Goal: Complete application form: Complete application form

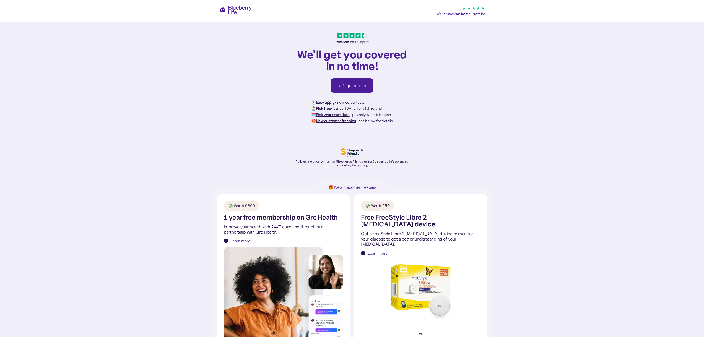
click at [356, 85] on div "Let's get started" at bounding box center [351, 86] width 31 height 6
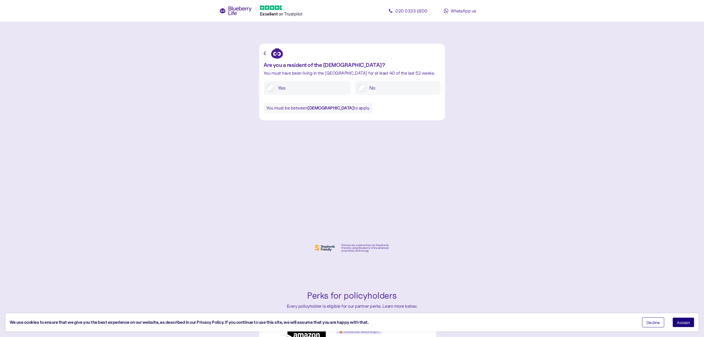
click at [300, 86] on label "Yes" at bounding box center [311, 88] width 73 height 8
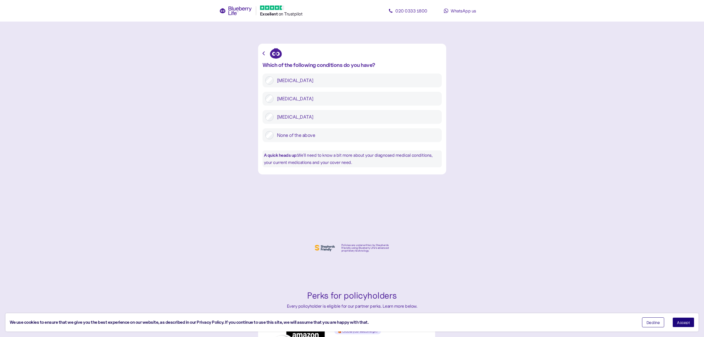
click at [303, 99] on label "[MEDICAL_DATA]" at bounding box center [356, 99] width 165 height 8
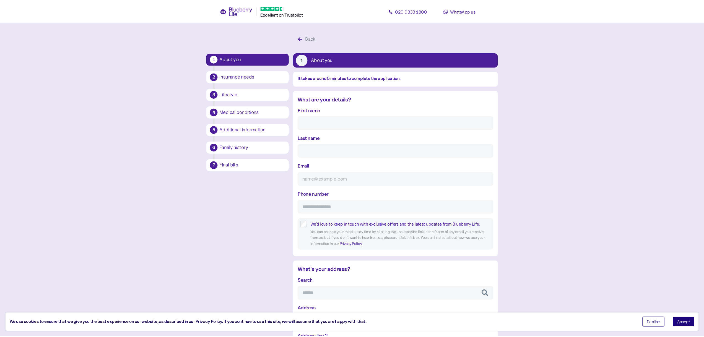
scroll to position [11, 0]
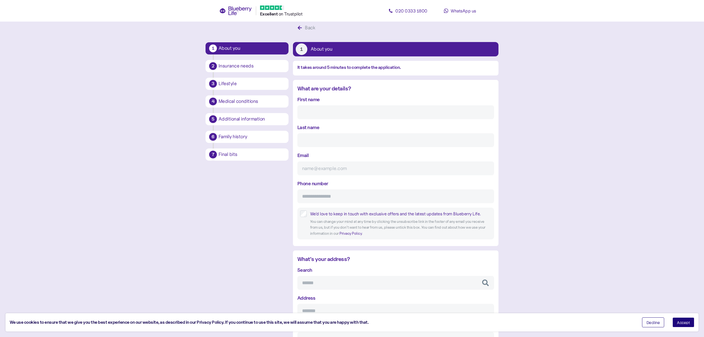
click at [309, 115] on input "First name" at bounding box center [395, 112] width 197 height 14
type input "[PERSON_NAME]"
type input "[EMAIL_ADDRESS][DOMAIN_NAME]"
type input "**********"
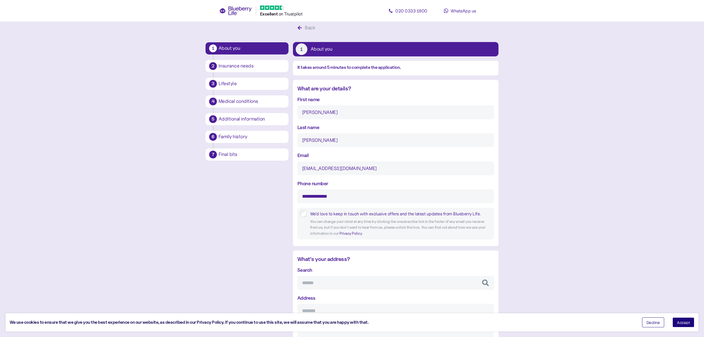
type input "**********"
type input "*********"
type input "********"
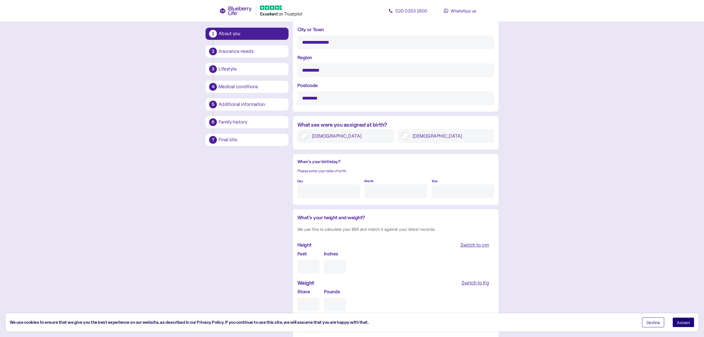
scroll to position [342, 0]
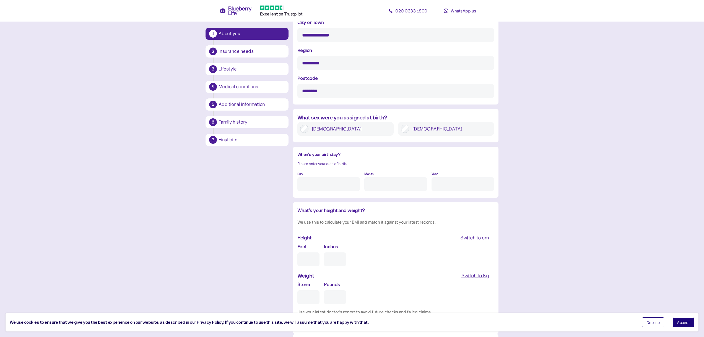
click at [336, 183] on input "Day" at bounding box center [328, 184] width 63 height 14
type input "1"
type input "j"
type input "1"
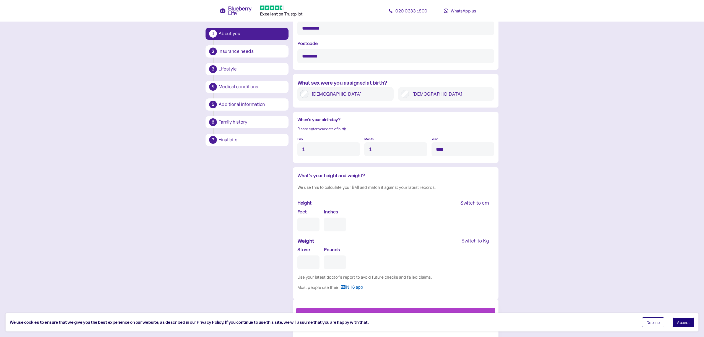
scroll to position [378, 0]
type input "****"
click at [310, 220] on input "Feet" at bounding box center [308, 224] width 22 height 14
type input "5"
type input "0"
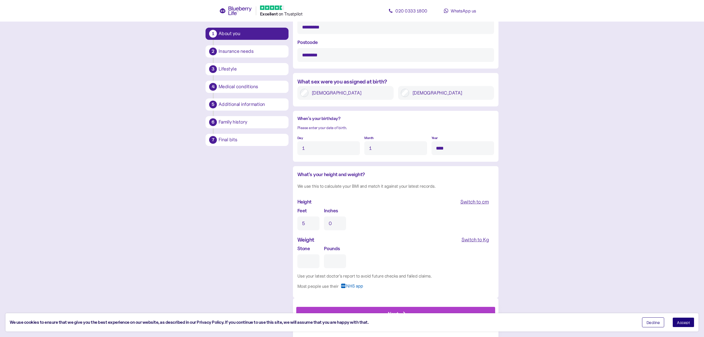
type input "5"
type input "10"
click at [476, 238] on div "Switch to Kg" at bounding box center [474, 240] width 27 height 8
click at [334, 260] on input "Kg" at bounding box center [320, 261] width 47 height 14
type input "**"
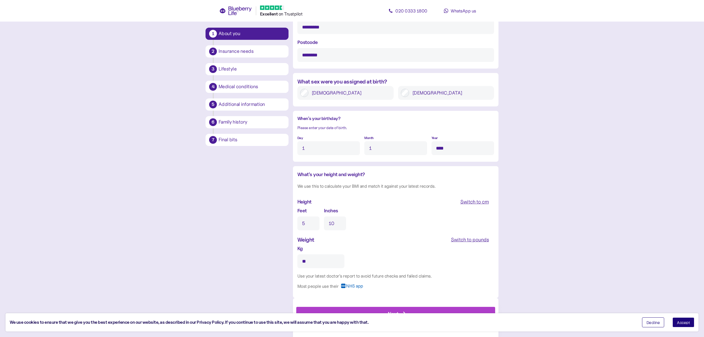
click at [690, 319] on button "Accept" at bounding box center [683, 323] width 22 height 10
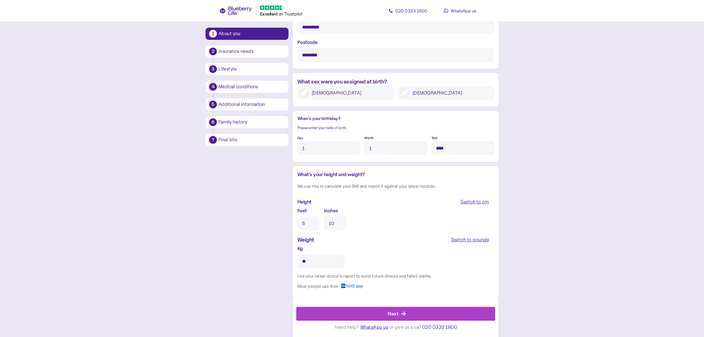
click at [383, 315] on div "Next" at bounding box center [397, 313] width 186 height 13
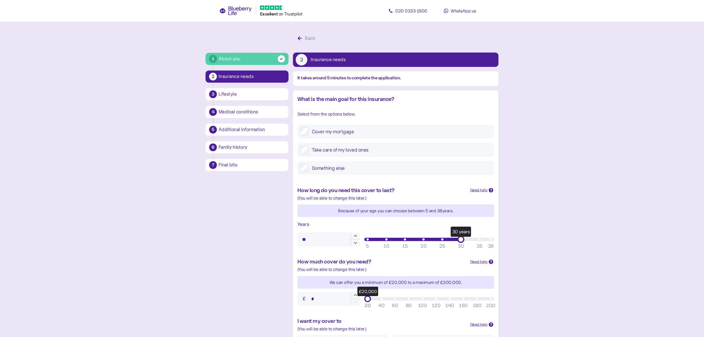
type input "**"
drag, startPoint x: 368, startPoint y: 239, endPoint x: 533, endPoint y: 241, distance: 164.9
click at [533, 241] on main "1 About you 2 Insurance needs 3 Lifestyle 4 Medical conditions 5 Additional inf…" at bounding box center [352, 230] width 704 height 461
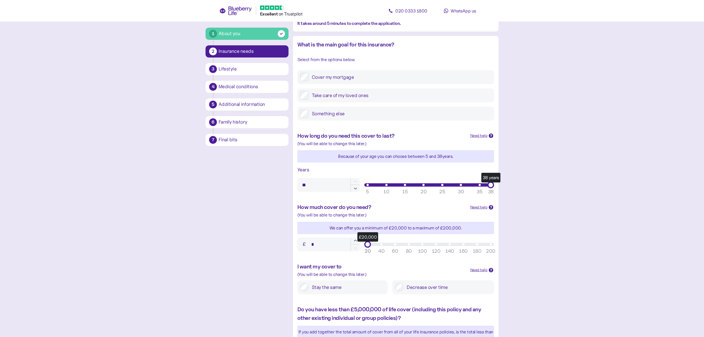
scroll to position [83, 0]
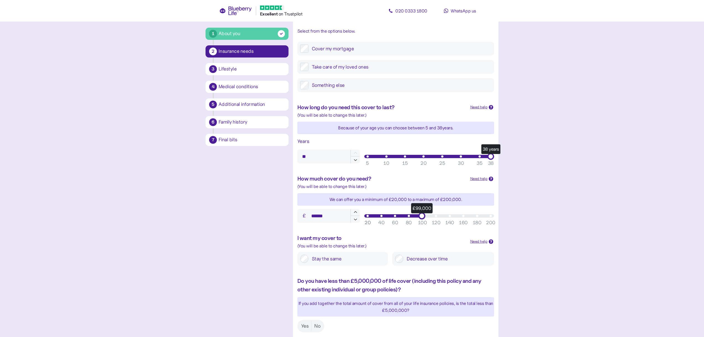
drag, startPoint x: 368, startPoint y: 216, endPoint x: 421, endPoint y: 222, distance: 53.2
click at [421, 219] on div "£99,000 20 40 60 80 100 120 140 160 180 200 20" at bounding box center [429, 216] width 130 height 7
drag, startPoint x: 423, startPoint y: 216, endPoint x: 408, endPoint y: 221, distance: 15.8
click at [408, 219] on div "£80,000 20 40 60 80 100 120 140 160 180 200 20" at bounding box center [429, 216] width 130 height 7
click at [476, 180] on div "Need help" at bounding box center [478, 179] width 17 height 6
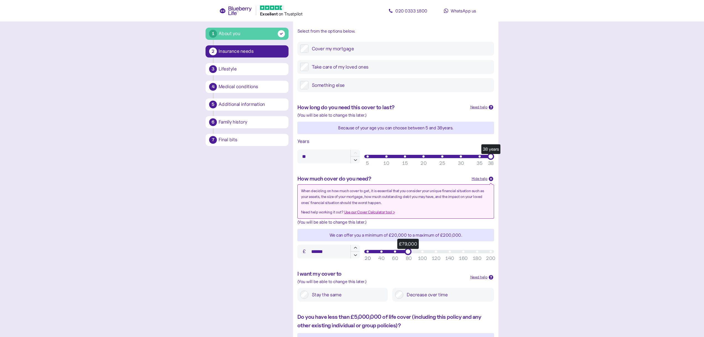
drag, startPoint x: 406, startPoint y: 252, endPoint x: 407, endPoint y: 257, distance: 4.6
click at [407, 255] on div "£79,000 20 40 60 80 100 120 140 160 180 200 20" at bounding box center [429, 251] width 130 height 7
type input "******"
click at [356, 248] on icon "button" at bounding box center [355, 248] width 5 height 5
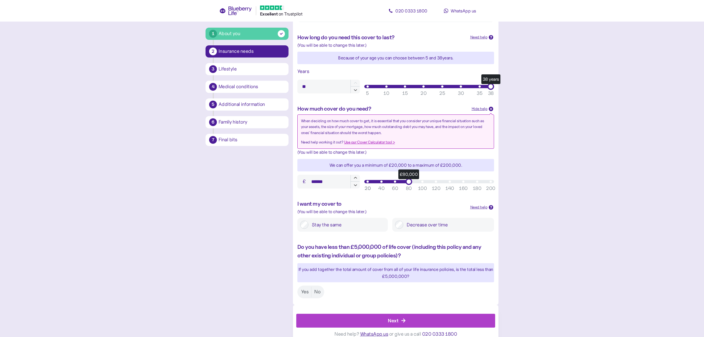
scroll to position [160, 0]
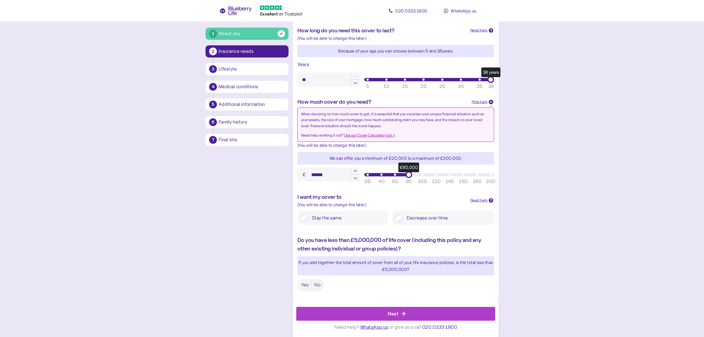
click at [315, 219] on label "Stay the same" at bounding box center [346, 218] width 77 height 8
click at [397, 317] on div "Next" at bounding box center [393, 313] width 11 height 7
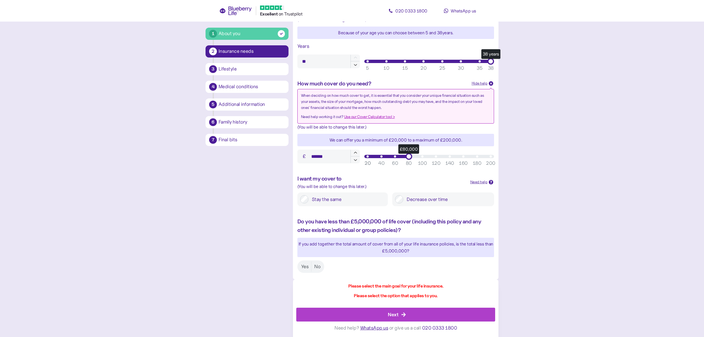
scroll to position [189, 0]
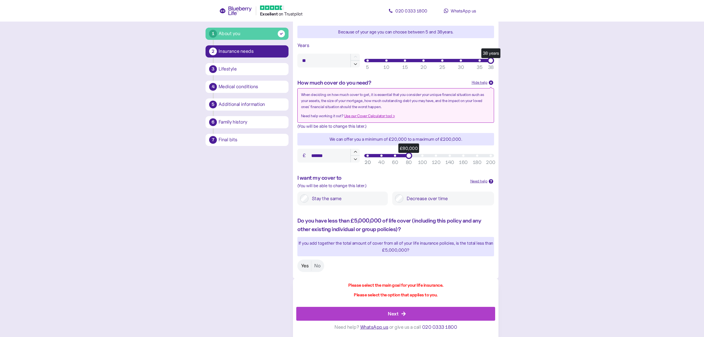
click at [308, 267] on label "Yes" at bounding box center [304, 266] width 13 height 10
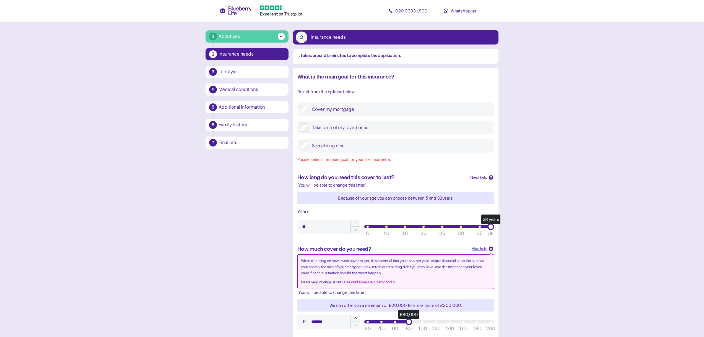
scroll to position [0, 0]
